Goal: Task Accomplishment & Management: Use online tool/utility

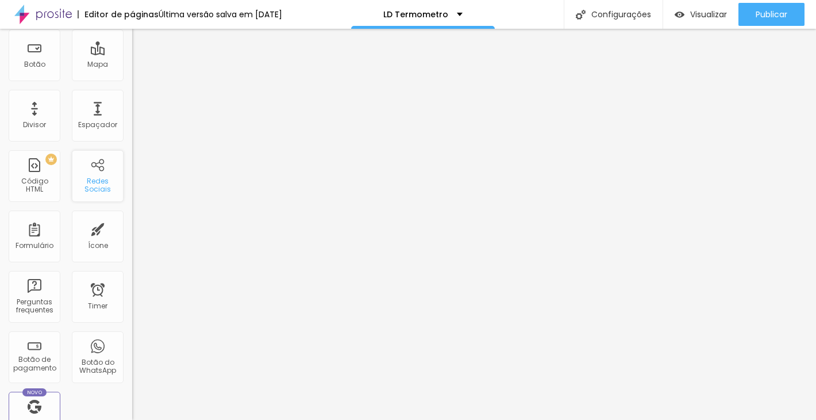
scroll to position [159, 0]
click at [98, 355] on div "Botão do WhatsApp" at bounding box center [98, 356] width 52 height 52
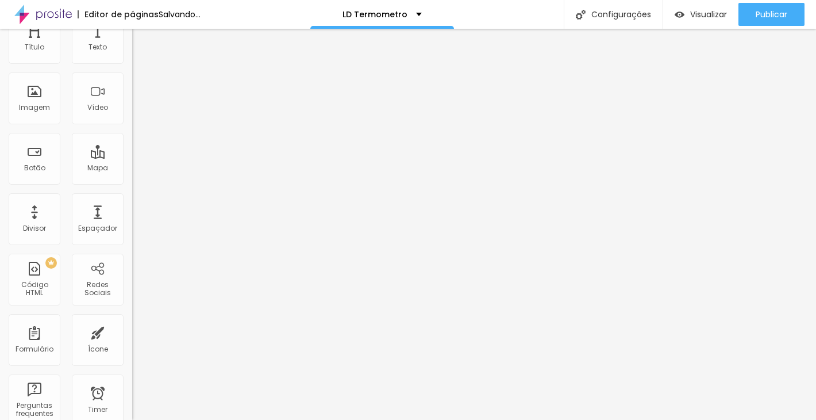
scroll to position [0, 0]
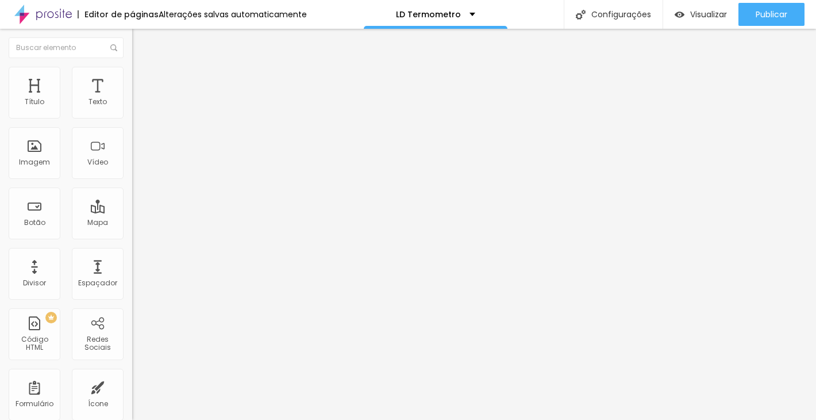
click at [143, 88] on span "Estilo" at bounding box center [152, 84] width 18 height 10
click at [132, 87] on li "Avançado" at bounding box center [198, 92] width 132 height 11
click at [132, 76] on li "Estilo" at bounding box center [198, 81] width 132 height 11
click at [132, 76] on li "Conteúdo" at bounding box center [198, 69] width 132 height 11
click at [143, 90] on span "Avançado" at bounding box center [162, 95] width 38 height 10
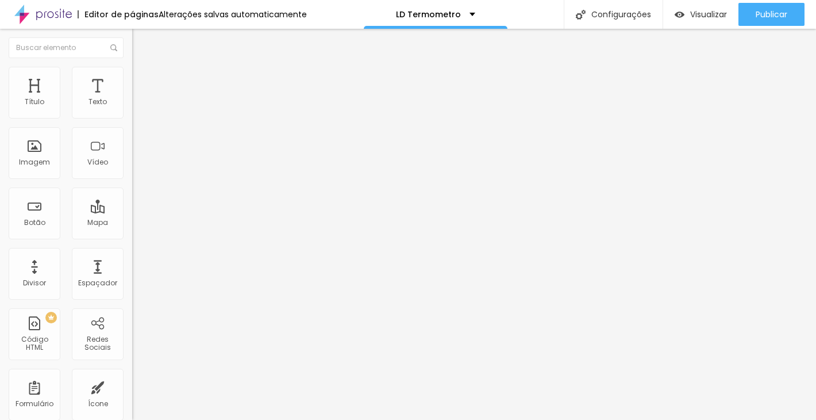
click at [132, 78] on ul "Conteúdo Estilo Avançado" at bounding box center [198, 81] width 132 height 34
click at [132, 80] on img at bounding box center [137, 81] width 10 height 10
click at [132, 87] on li "Avançado" at bounding box center [198, 92] width 132 height 11
click at [143, 87] on span "Estilo" at bounding box center [152, 84] width 18 height 10
click at [143, 90] on span "Avançado" at bounding box center [162, 95] width 38 height 10
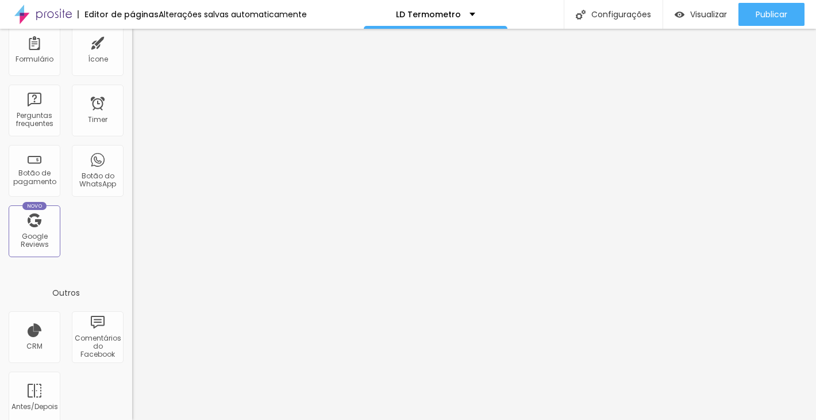
scroll to position [356, 0]
